Goal: Check status: Check status

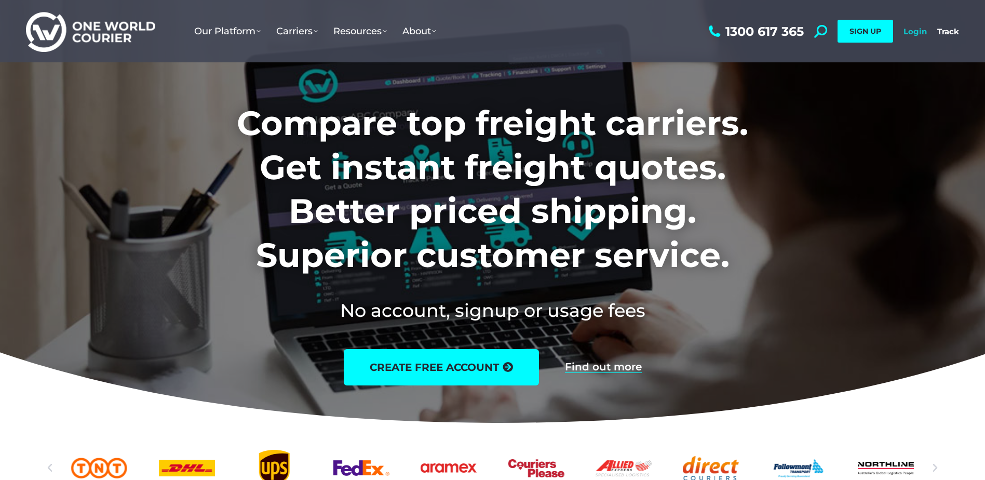
click at [914, 31] on link "Login" at bounding box center [914, 31] width 23 height 10
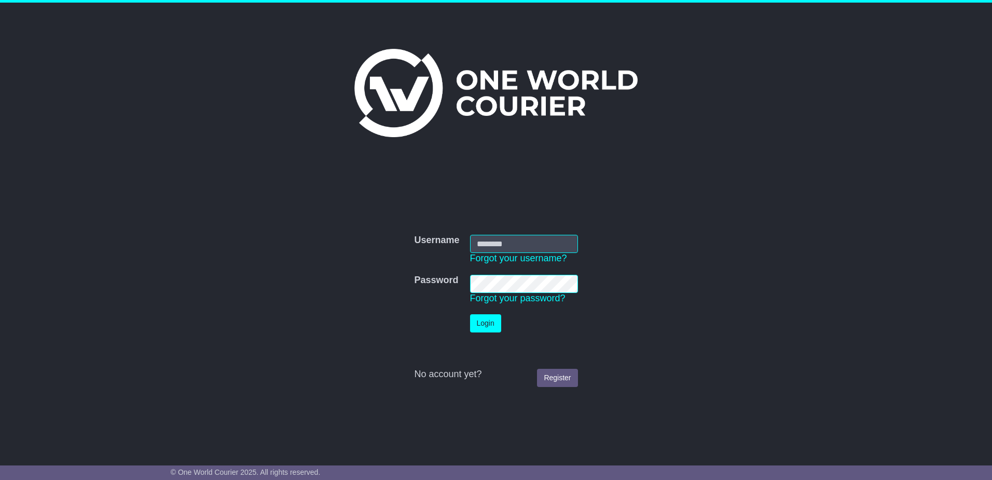
type input "**********"
click at [476, 320] on button "Login" at bounding box center [485, 323] width 31 height 18
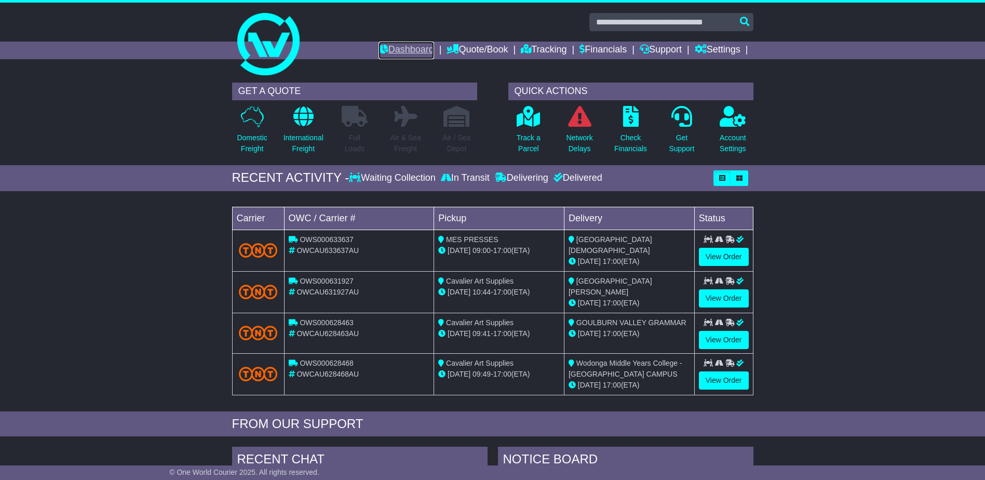
click at [387, 44] on link "Dashboard" at bounding box center [406, 51] width 56 height 18
click at [539, 47] on link "Tracking" at bounding box center [544, 51] width 46 height 18
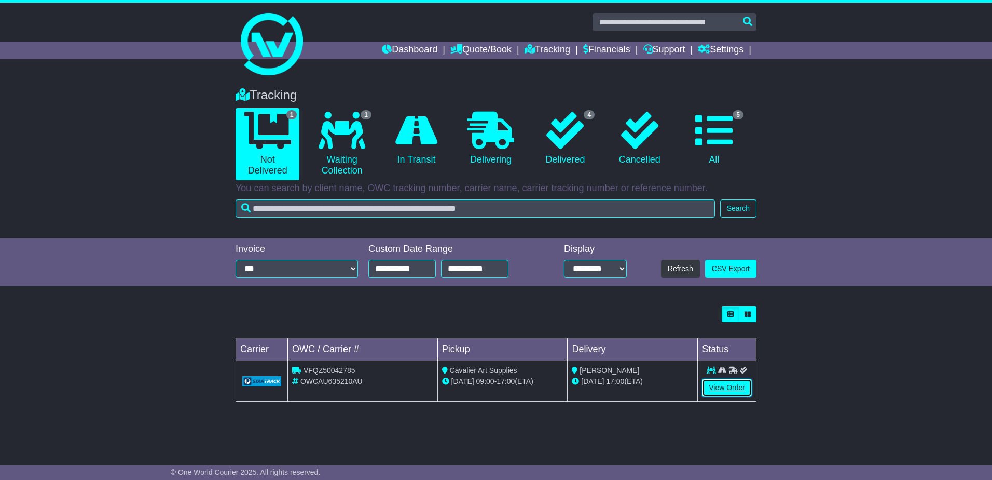
click at [731, 392] on link "View Order" at bounding box center [727, 387] width 50 height 18
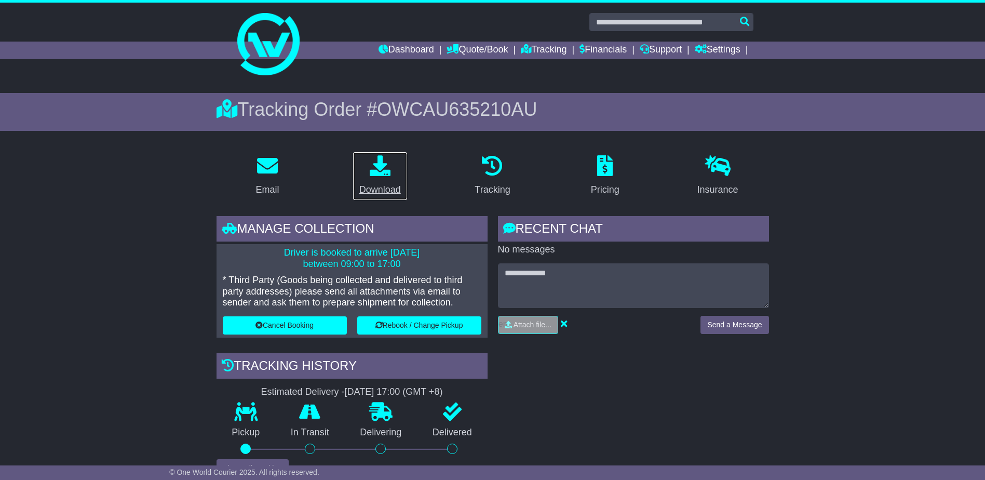
click at [378, 173] on icon at bounding box center [380, 165] width 21 height 21
click at [596, 46] on link "Financials" at bounding box center [602, 51] width 47 height 18
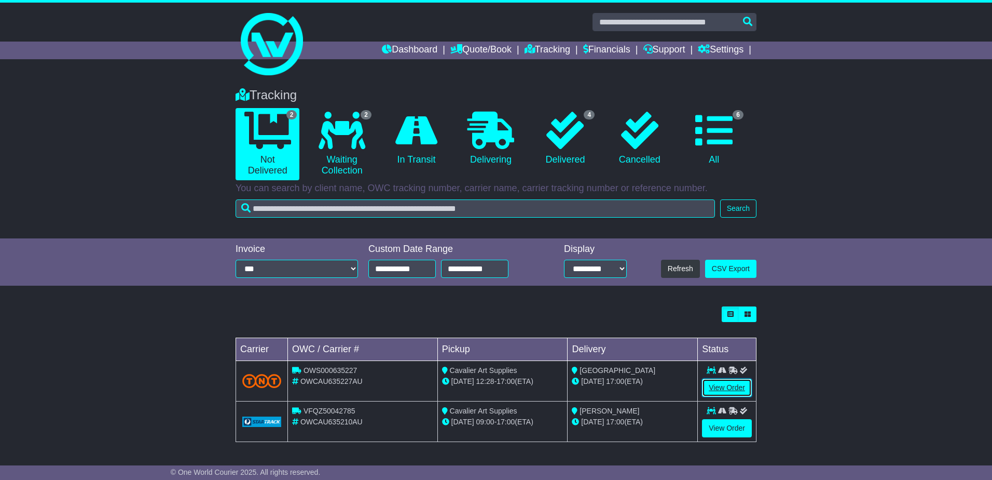
click at [730, 388] on link "View Order" at bounding box center [727, 387] width 50 height 18
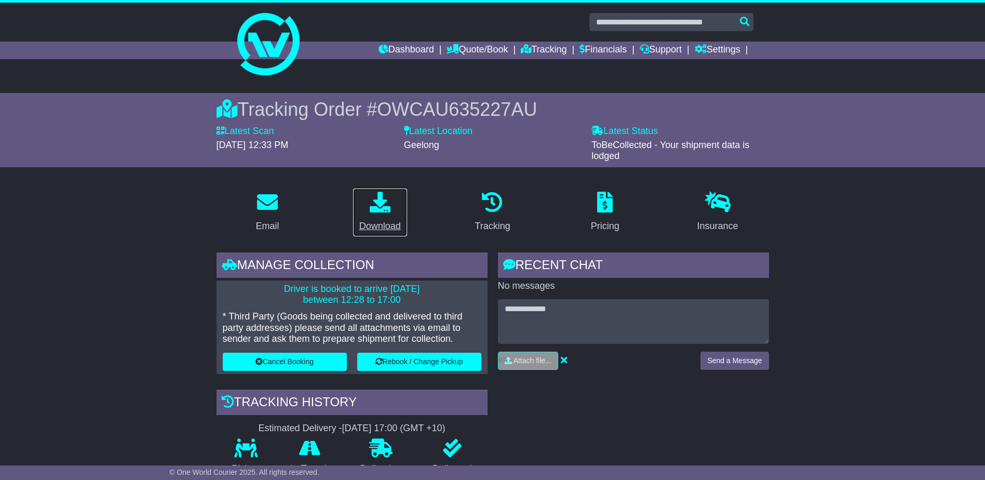
click at [374, 202] on icon at bounding box center [380, 202] width 21 height 21
